Goal: Ask a question

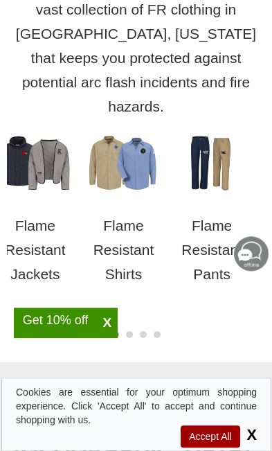
scroll to position [678, 0]
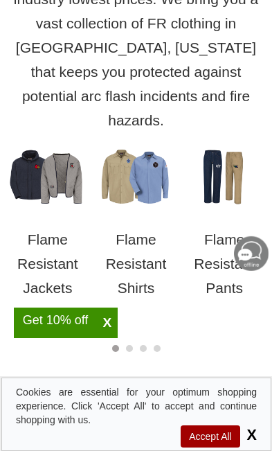
click at [230, 227] on p "Flame Resistant Pants" at bounding box center [225, 263] width 82 height 73
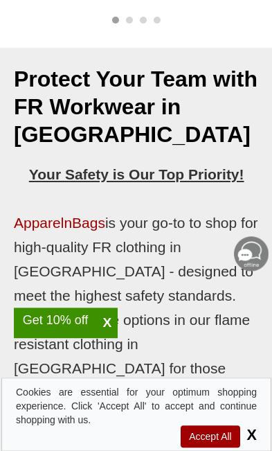
scroll to position [1006, 0]
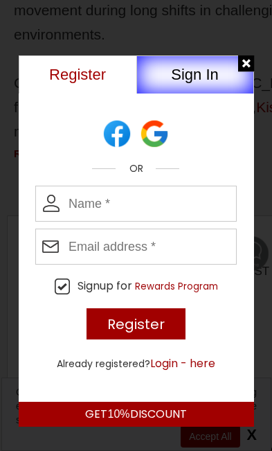
click at [250, 60] on div at bounding box center [246, 63] width 17 height 17
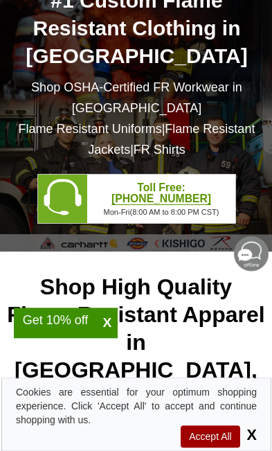
scroll to position [0, 0]
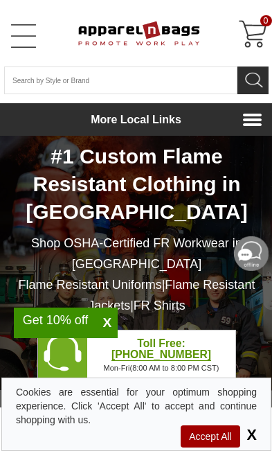
click at [30, 28] on link "Open Left Menu" at bounding box center [24, 36] width 28 height 28
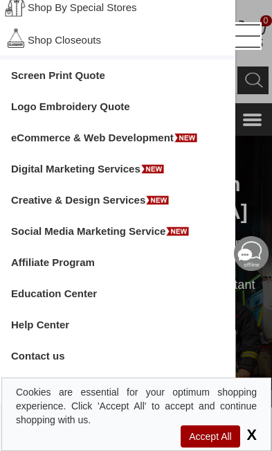
scroll to position [577, 0]
click at [60, 347] on link "Contact us" at bounding box center [118, 355] width 236 height 31
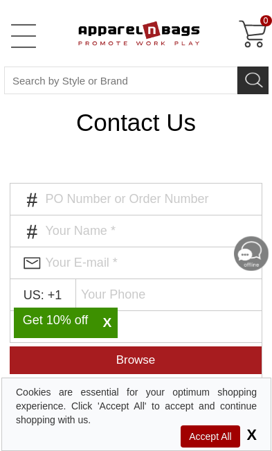
click at [173, 236] on input "text" at bounding box center [152, 231] width 222 height 33
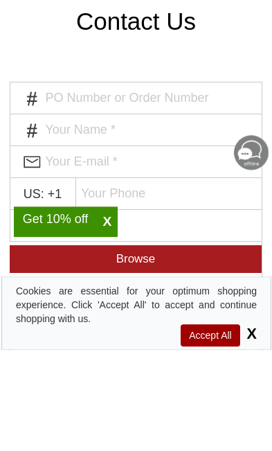
type input "[PERSON_NAME]"
type input "[EMAIL_ADDRESS][DOMAIN_NAME]"
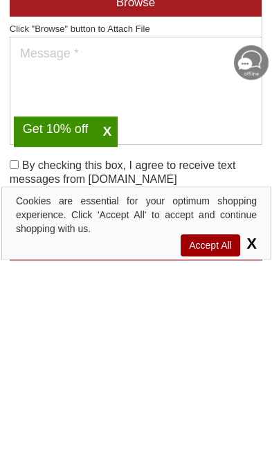
scroll to position [168, 0]
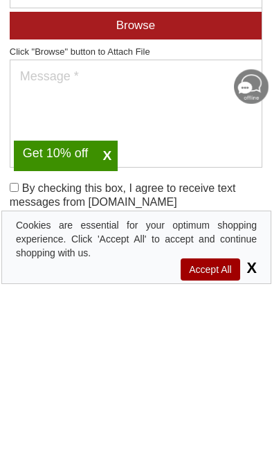
click at [128, 227] on textarea at bounding box center [136, 281] width 253 height 108
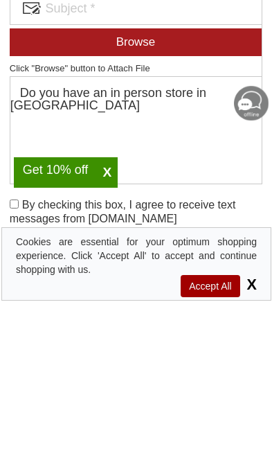
type textarea "Do you have an in person store in [GEOGRAPHIC_DATA]"
click at [19, 350] on input "checkbox" at bounding box center [14, 354] width 9 height 9
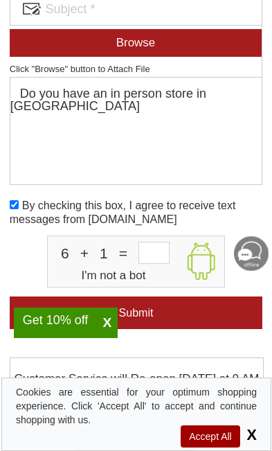
click at [10, 208] on input "checkbox" at bounding box center [14, 204] width 9 height 9
checkbox input "false"
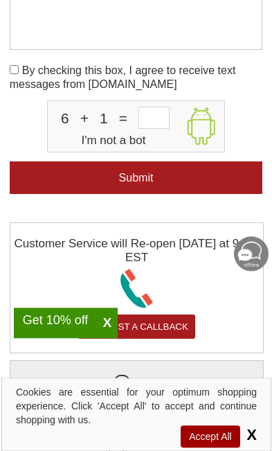
scroll to position [460, 0]
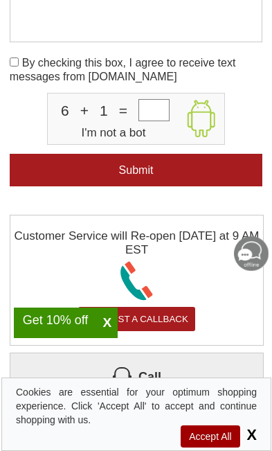
click at [161, 109] on input "number" at bounding box center [154, 110] width 31 height 22
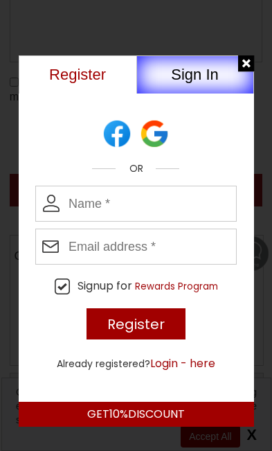
type input "7"
click at [238, 60] on div at bounding box center [246, 63] width 17 height 17
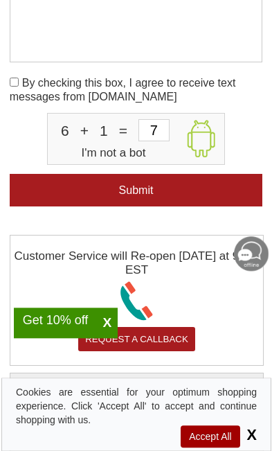
click at [189, 184] on input "Submit" at bounding box center [136, 190] width 253 height 33
click at [152, 181] on input "Submit" at bounding box center [136, 190] width 253 height 33
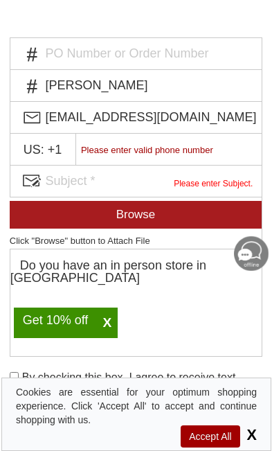
scroll to position [0, 0]
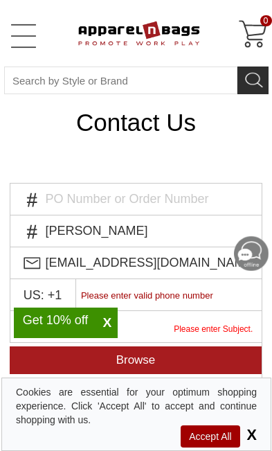
click at [35, 28] on link "Open Left Menu" at bounding box center [24, 36] width 28 height 28
